Goal: Check status: Check status

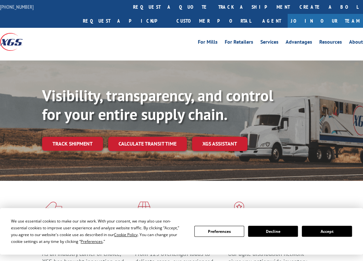
click at [66, 137] on link "Track shipment" at bounding box center [72, 144] width 61 height 14
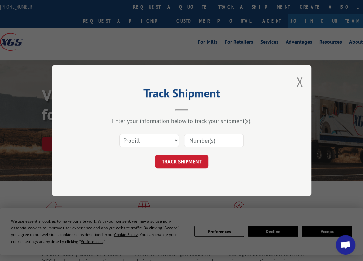
drag, startPoint x: 337, startPoint y: 0, endPoint x: 96, endPoint y: 74, distance: 252.6
click at [96, 74] on div "Track Shipment Enter your information below to track your shipment(s). Select c…" at bounding box center [181, 130] width 259 height 131
click at [176, 138] on select "Select category... Probill BOL PO" at bounding box center [150, 141] width 60 height 14
select select "bol"
click at [120, 134] on select "Select category... Probill BOL PO" at bounding box center [150, 141] width 60 height 14
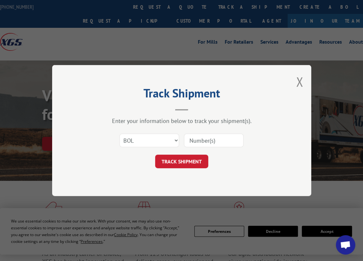
click at [189, 141] on input at bounding box center [214, 141] width 60 height 14
paste input "0909815"
type input "0909815"
click at [167, 160] on button "TRACK SHIPMENT" at bounding box center [181, 162] width 53 height 14
